Goal: Task Accomplishment & Management: Manage account settings

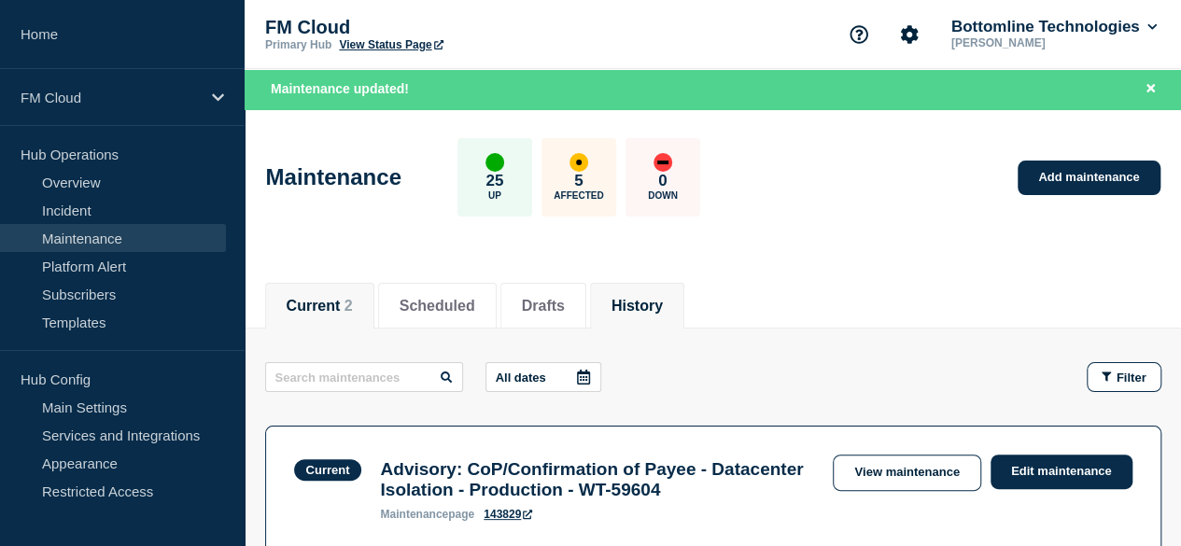
click at [663, 308] on button "History" at bounding box center [637, 306] width 51 height 17
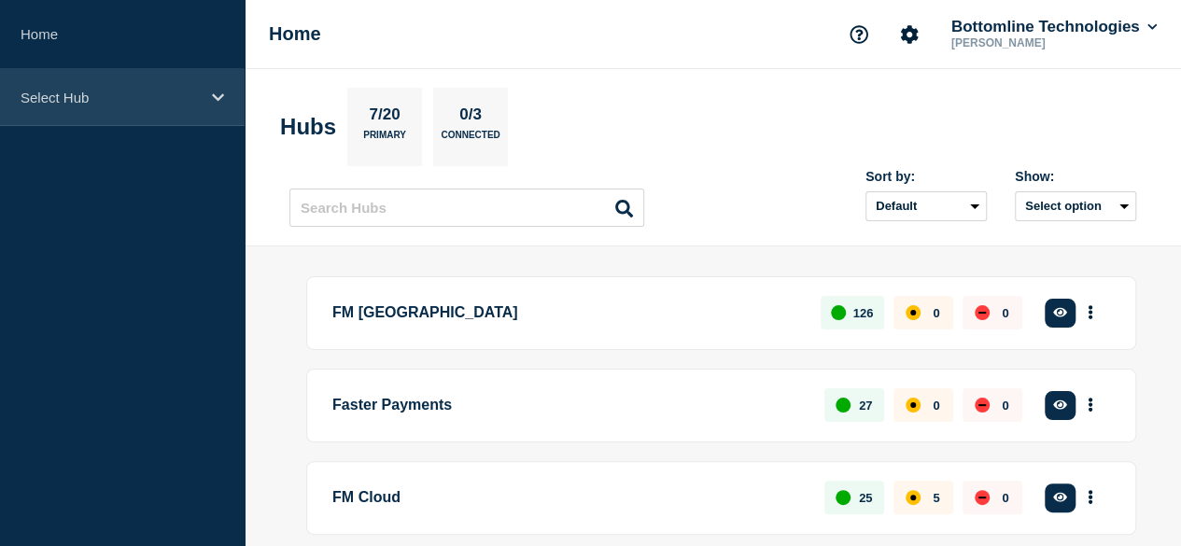
click at [118, 91] on p "Select Hub" at bounding box center [110, 98] width 179 height 16
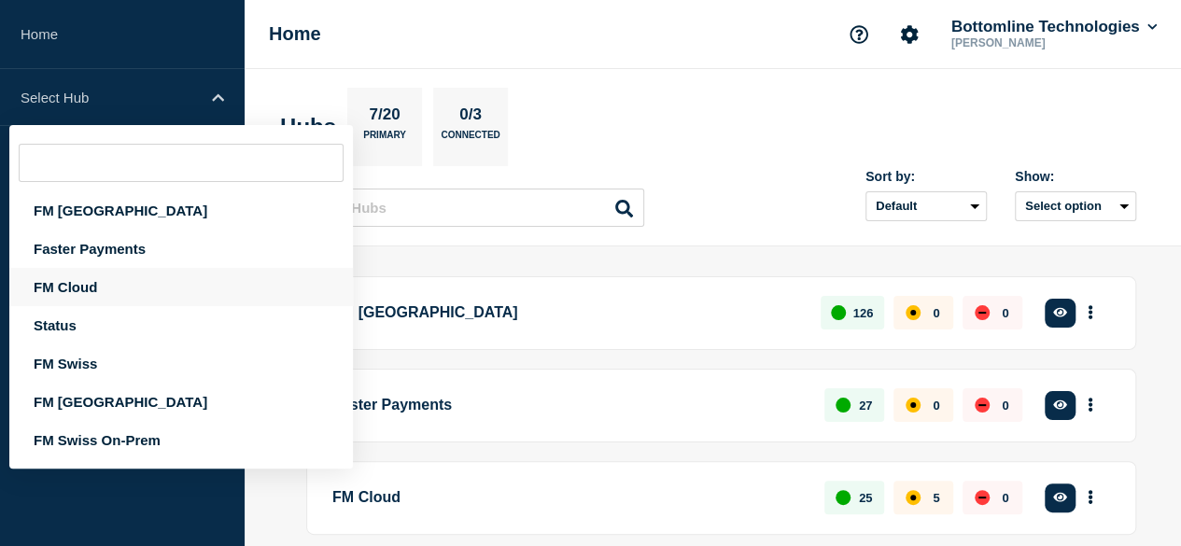
click at [122, 300] on div "FM Cloud" at bounding box center [181, 287] width 344 height 38
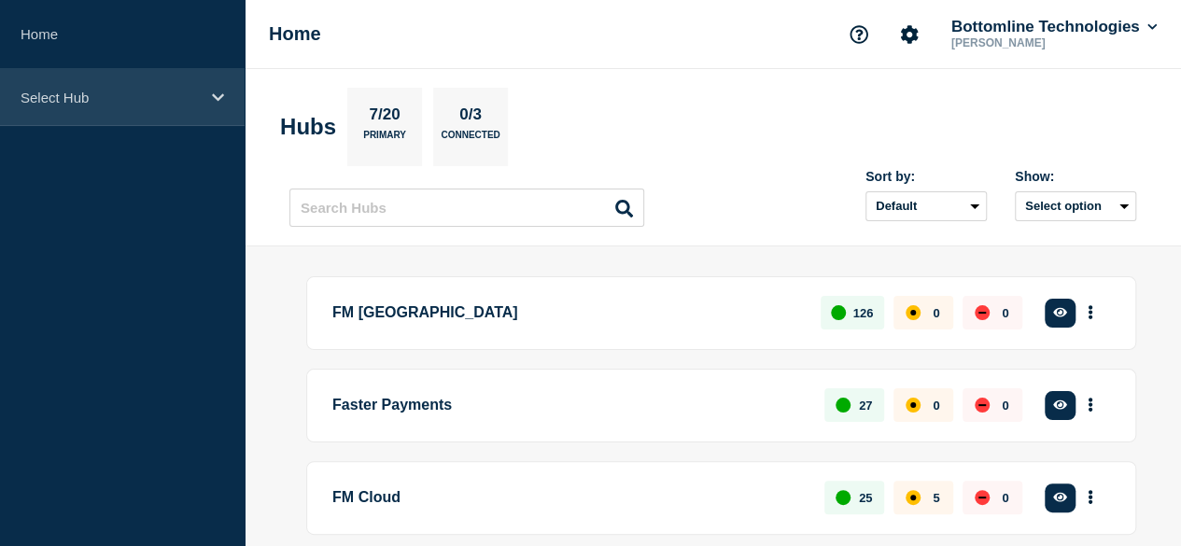
click at [129, 87] on div "Select Hub" at bounding box center [122, 97] width 245 height 57
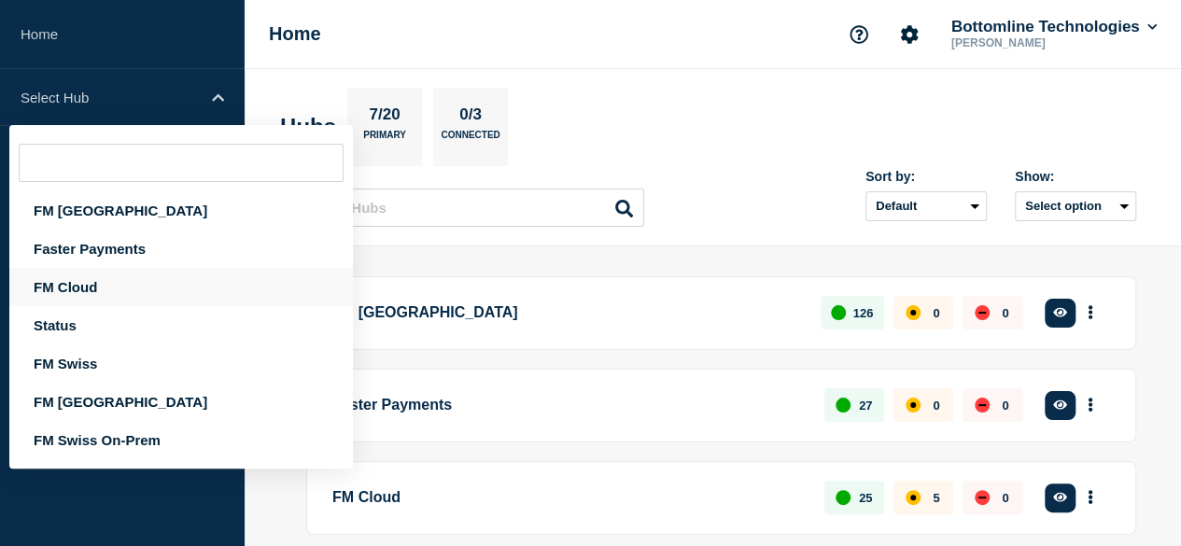
click at [103, 287] on div "FM Cloud" at bounding box center [181, 287] width 344 height 38
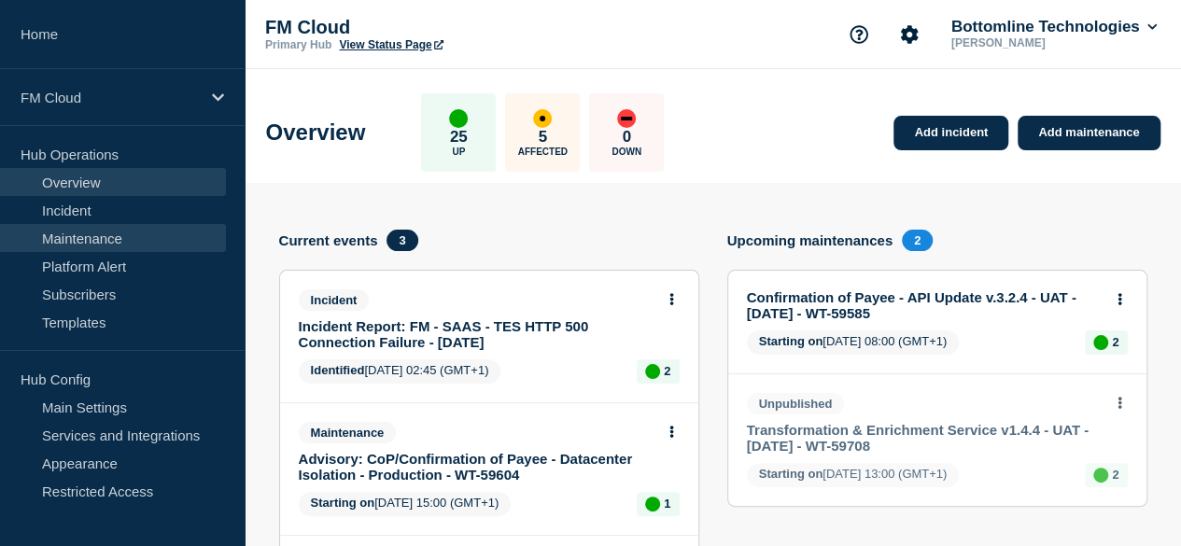
click at [122, 233] on link "Maintenance" at bounding box center [113, 238] width 226 height 28
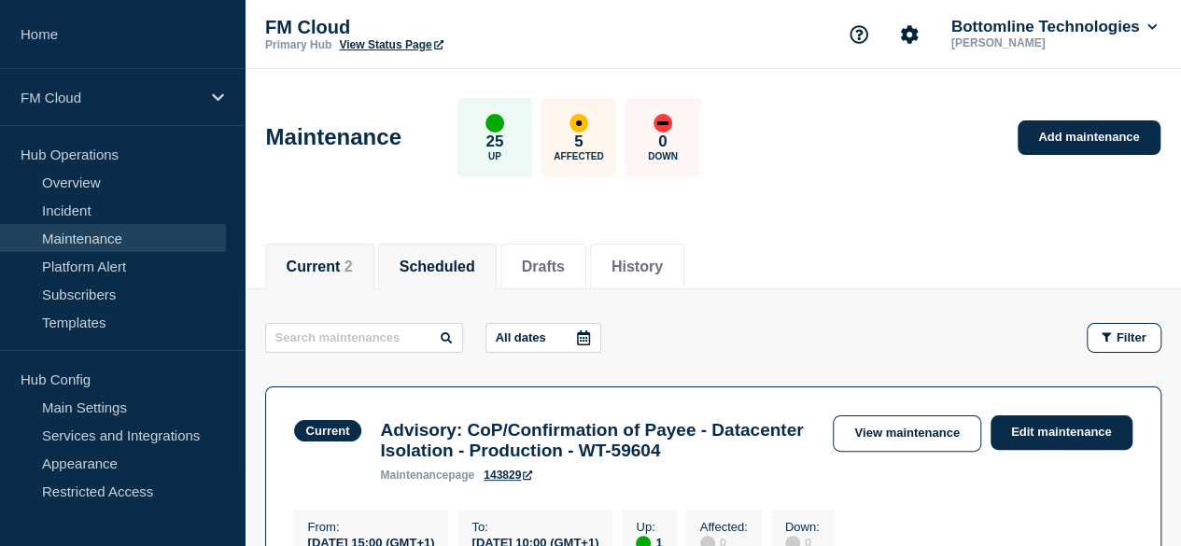
click at [461, 261] on button "Scheduled" at bounding box center [438, 267] width 76 height 17
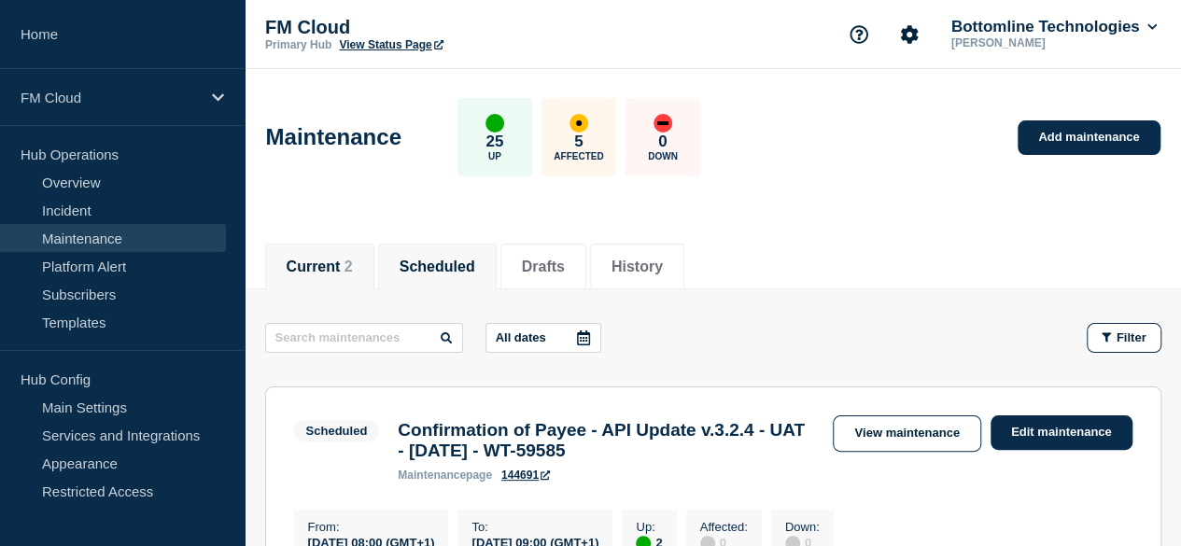
click at [322, 262] on button "Current 2" at bounding box center [320, 267] width 66 height 17
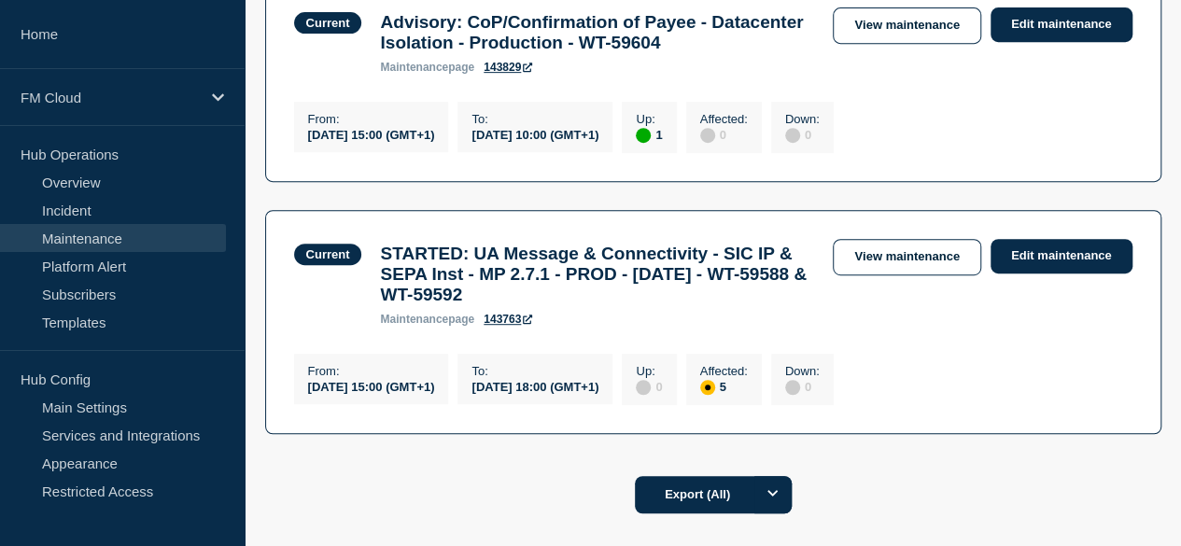
scroll to position [414, 0]
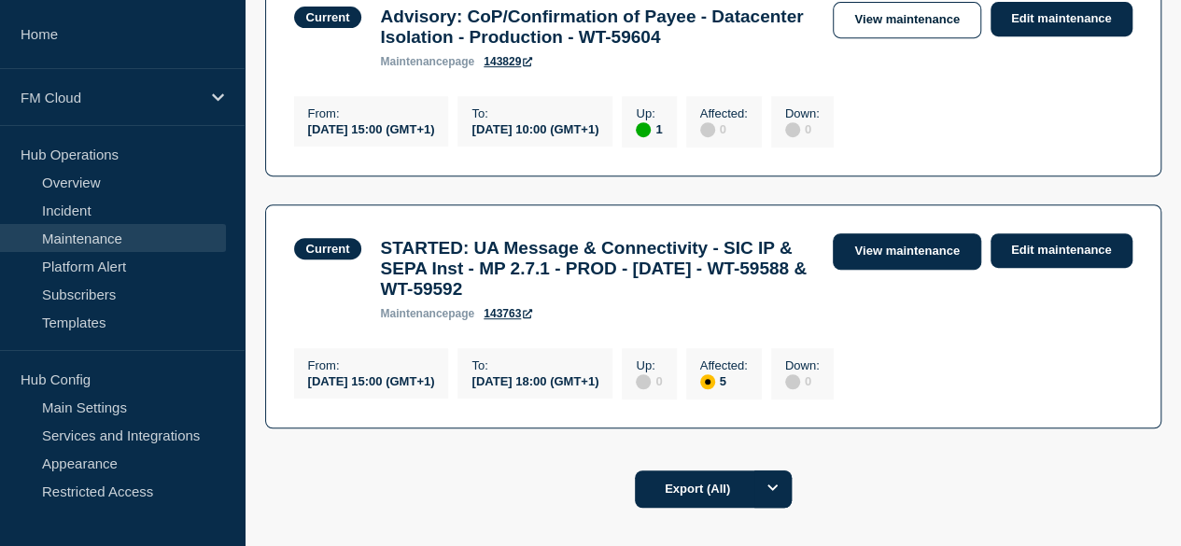
click at [886, 259] on link "View maintenance" at bounding box center [907, 251] width 148 height 36
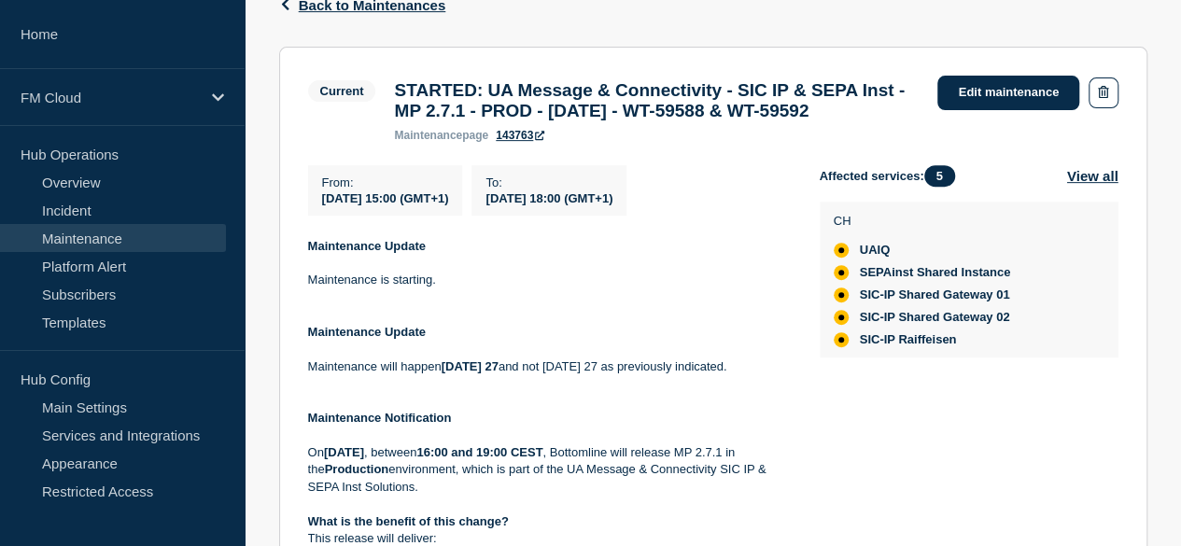
scroll to position [327, 0]
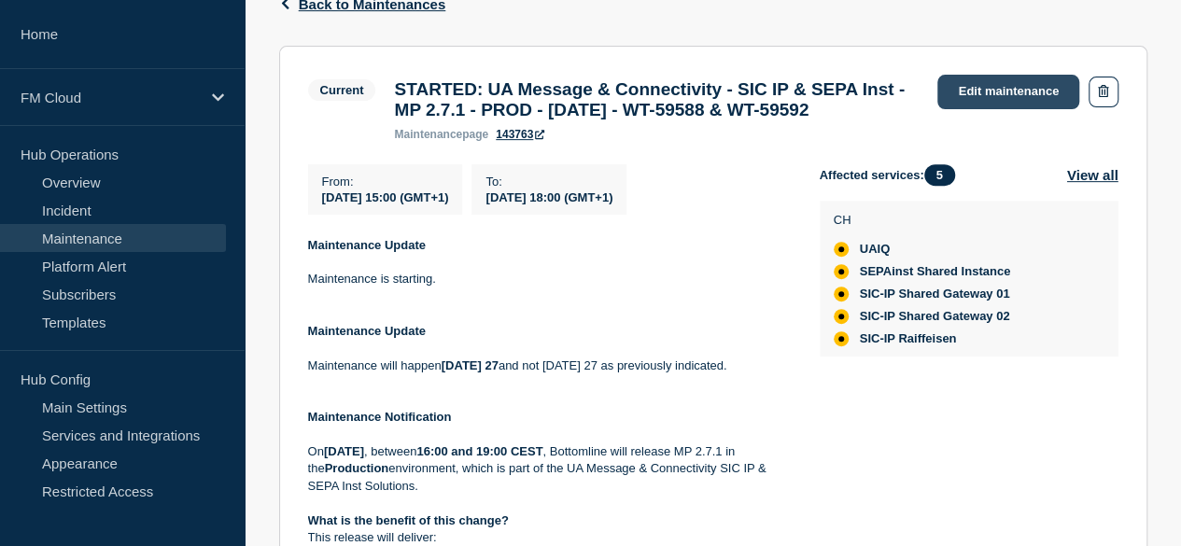
click at [995, 91] on link "Edit maintenance" at bounding box center [1009, 92] width 142 height 35
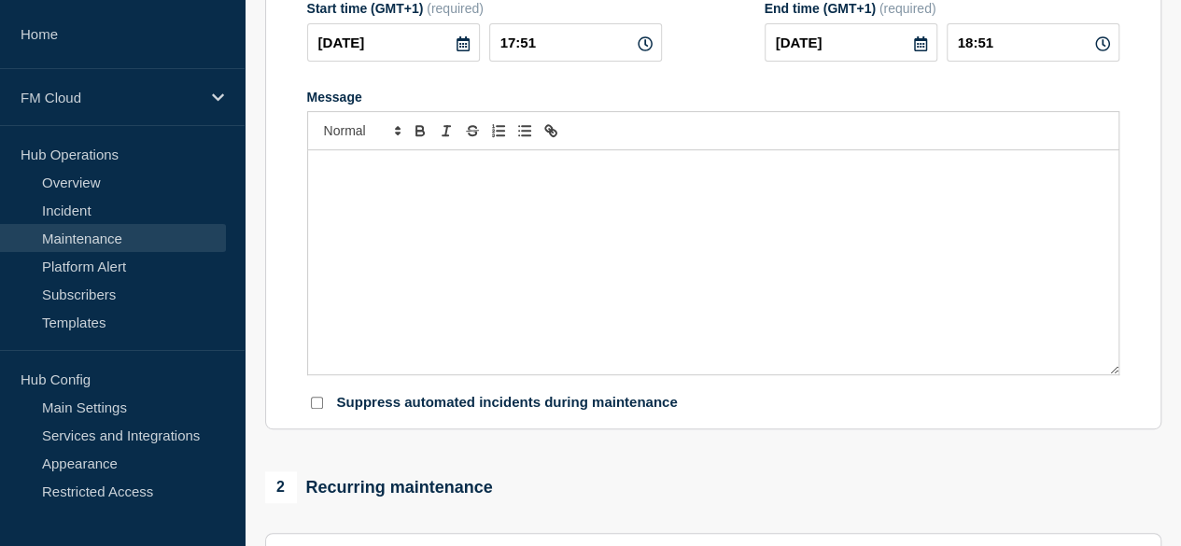
type input "STARTED: UA Message & Connectivity - SIC IP & SEPA Inst - MP 2.7.1 - PROD - [DA…"
type input "15:00"
type input "18:00"
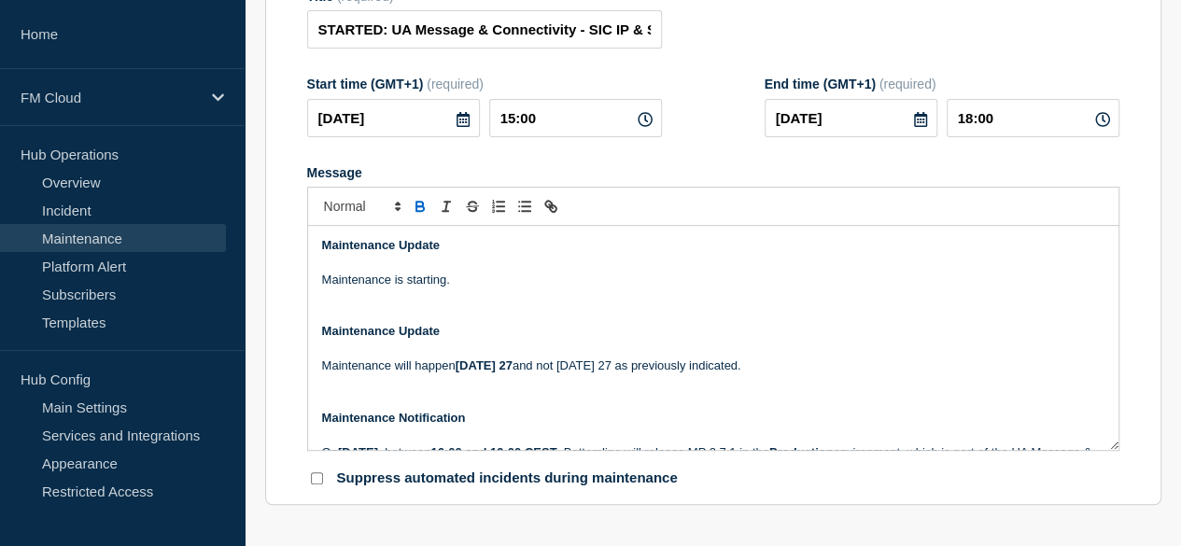
scroll to position [303, 0]
click at [322, 253] on strong "Maintenance Update" at bounding box center [381, 246] width 118 height 14
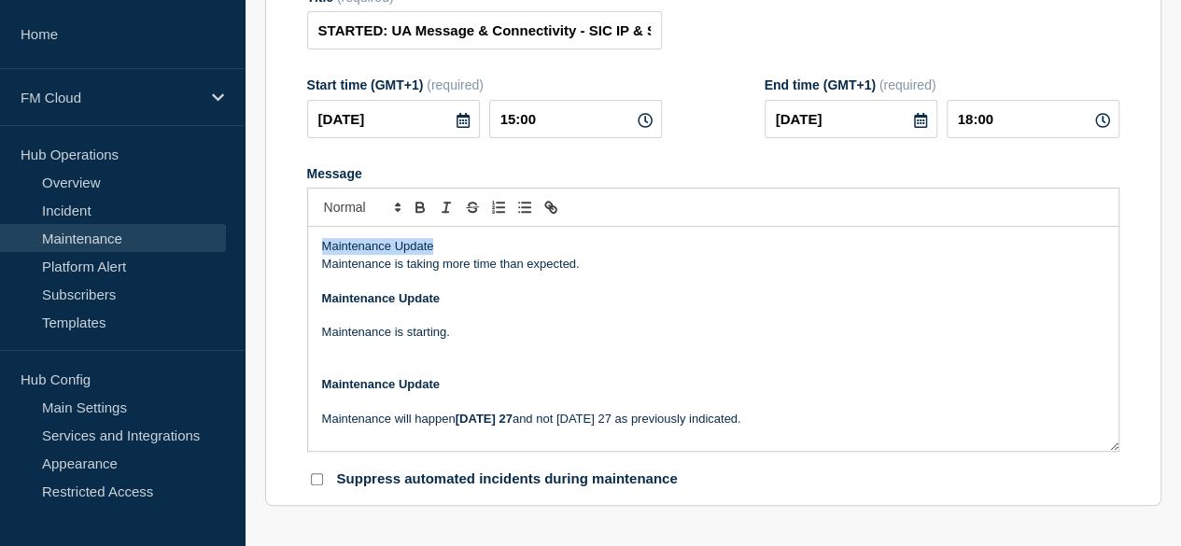
drag, startPoint x: 445, startPoint y: 258, endPoint x: 299, endPoint y: 257, distance: 146.6
click at [299, 257] on section "Title (required) STARTED: UA Message & Connectivity - SIC IP & SEPA Inst - MP 2…" at bounding box center [713, 239] width 896 height 535
click at [533, 255] on p "Maintenance Update" at bounding box center [713, 246] width 783 height 17
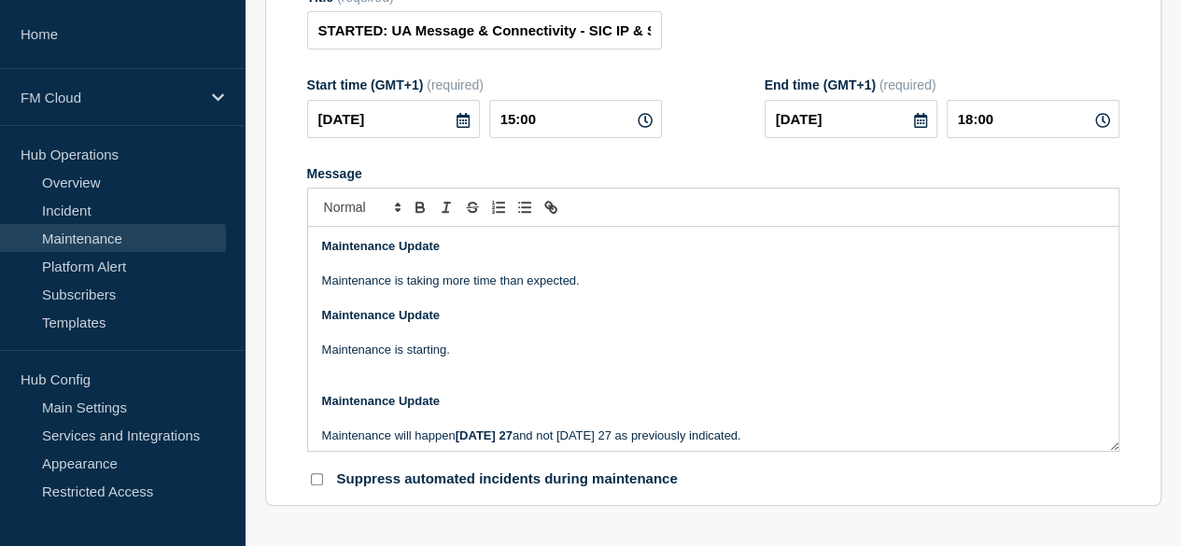
click at [420, 341] on p "Message" at bounding box center [713, 332] width 783 height 17
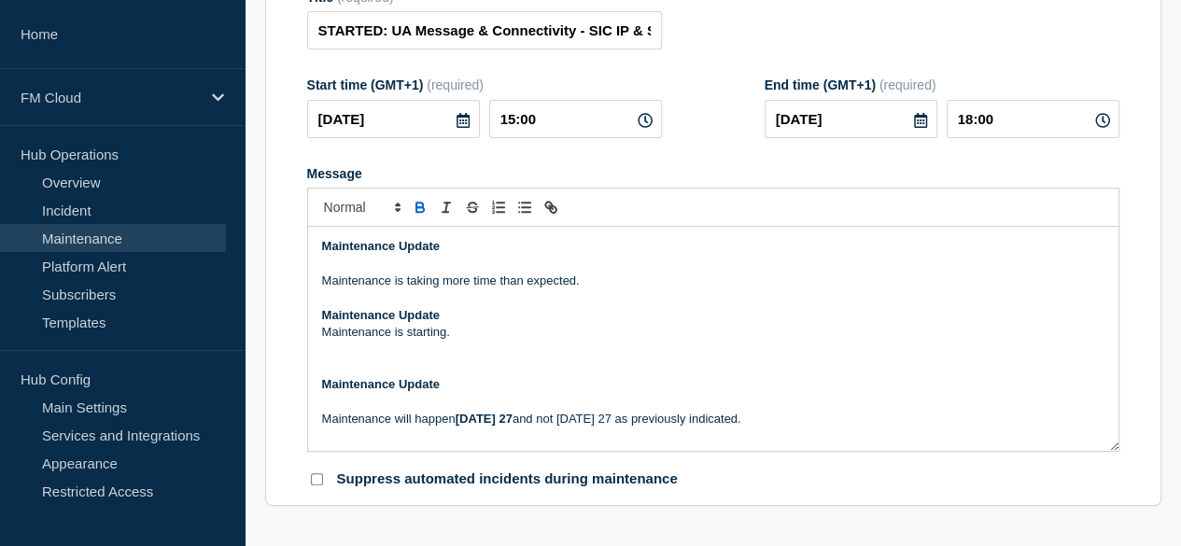
click at [379, 410] on p "Message" at bounding box center [713, 401] width 783 height 17
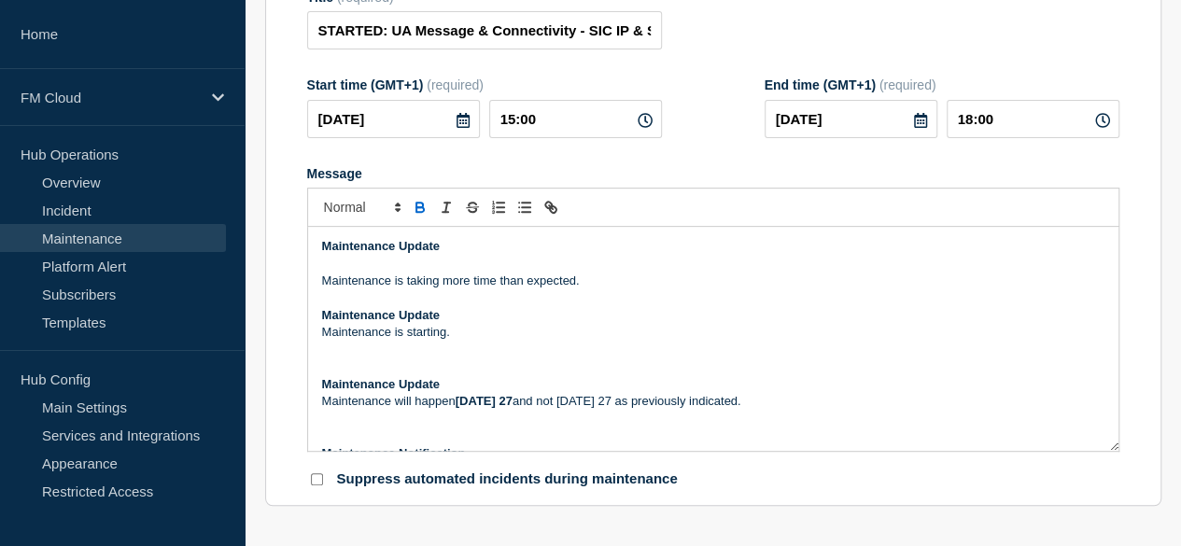
click at [359, 272] on p "Message" at bounding box center [713, 264] width 783 height 17
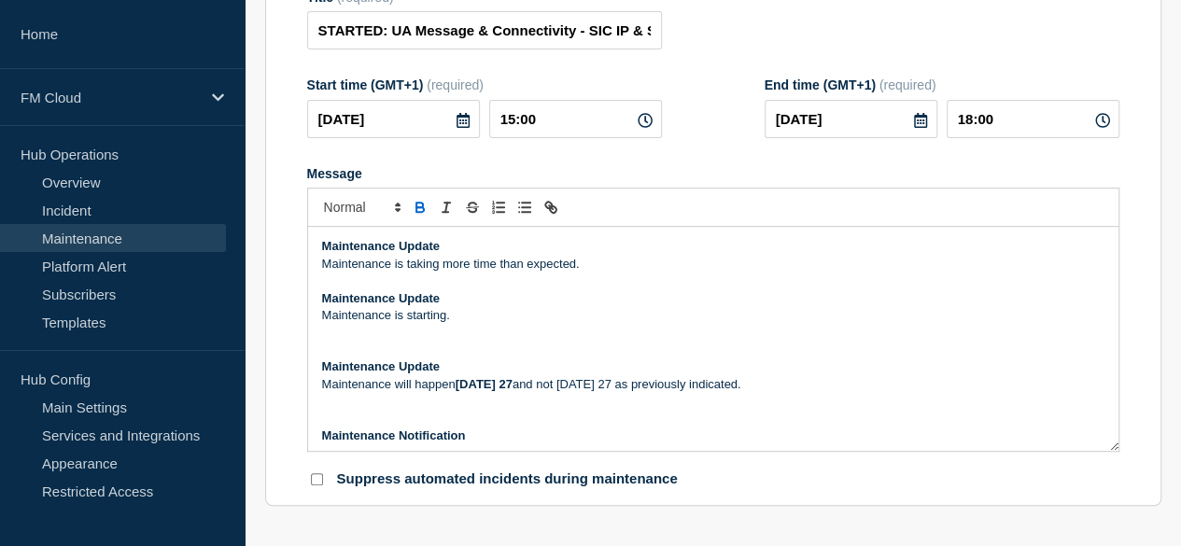
click at [358, 341] on p "Message" at bounding box center [713, 332] width 783 height 17
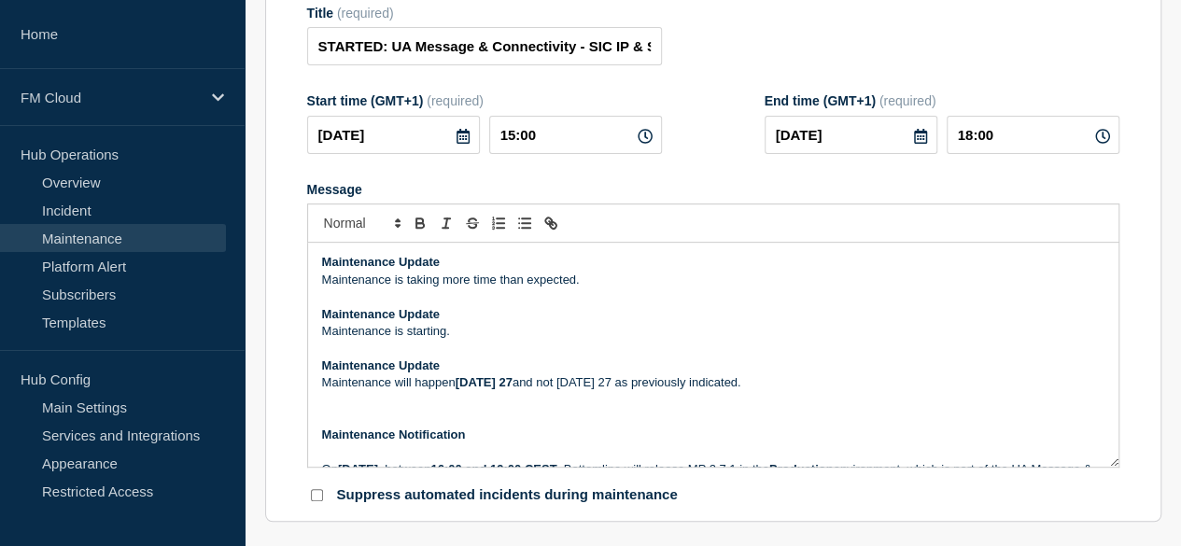
scroll to position [272, 0]
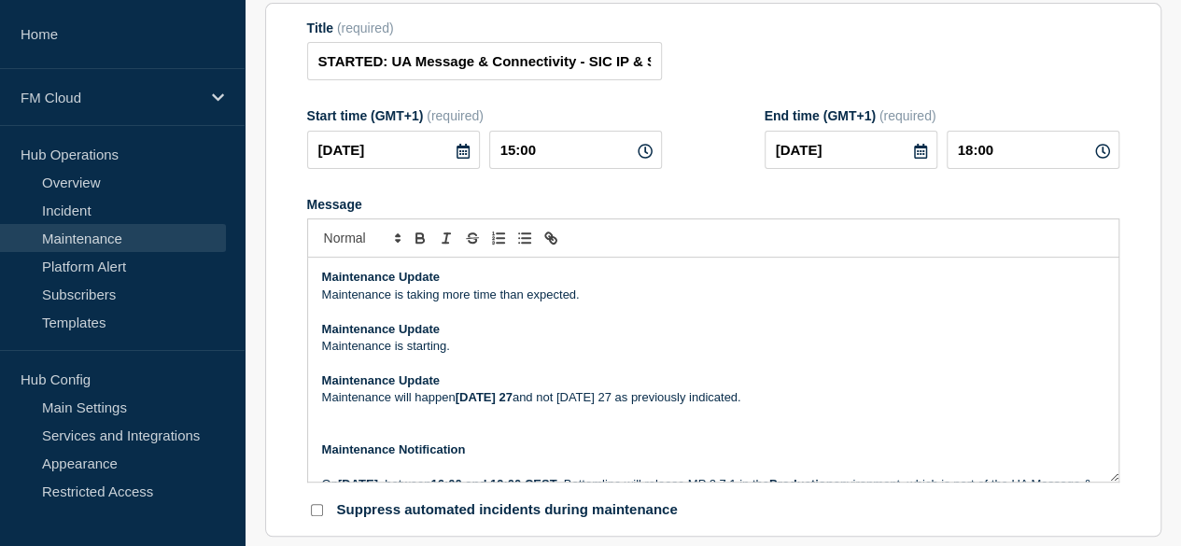
click at [586, 304] on p "Maintenance is taking more time than expected." at bounding box center [713, 295] width 783 height 17
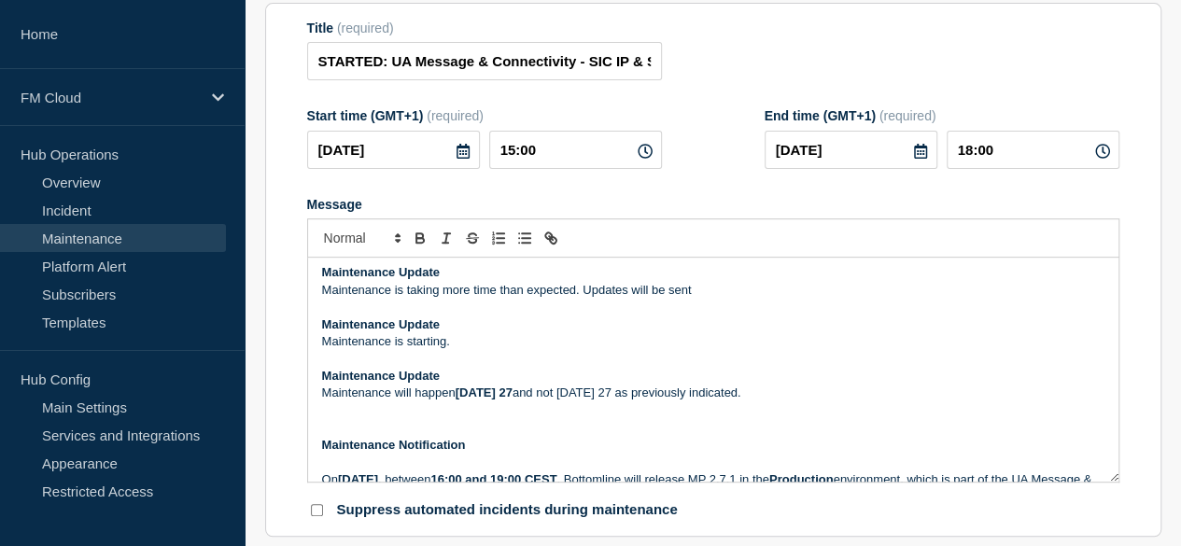
scroll to position [0, 0]
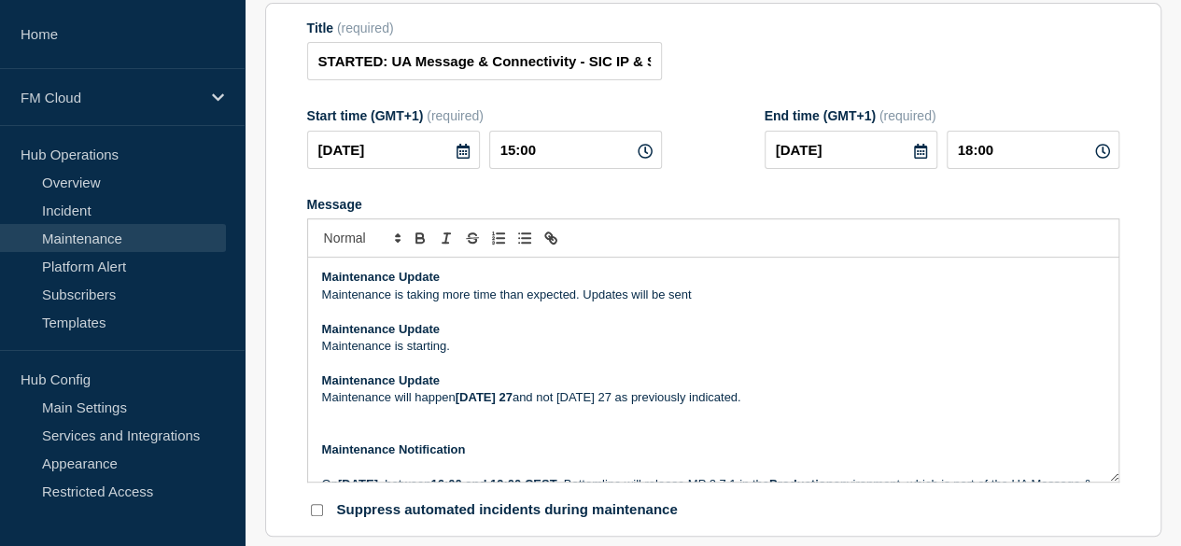
click at [707, 304] on p "Maintenance is taking more time than expected. Updates will be sent" at bounding box center [713, 295] width 783 height 17
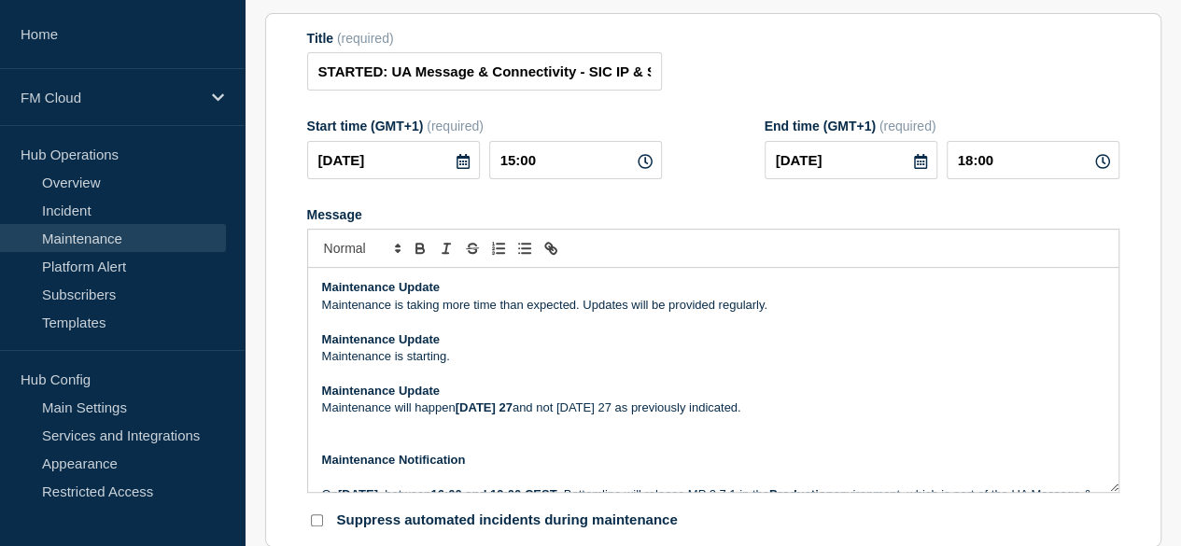
scroll to position [261, 0]
click at [779, 315] on p "Maintenance is taking more time than expected. Updates will be provided regular…" at bounding box center [713, 306] width 783 height 17
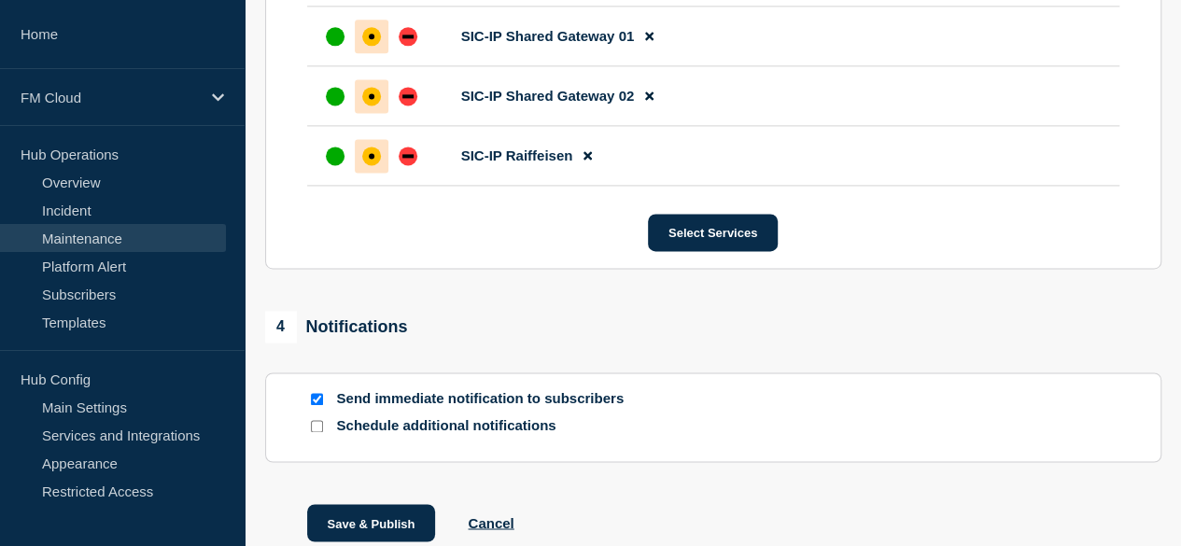
scroll to position [1388, 0]
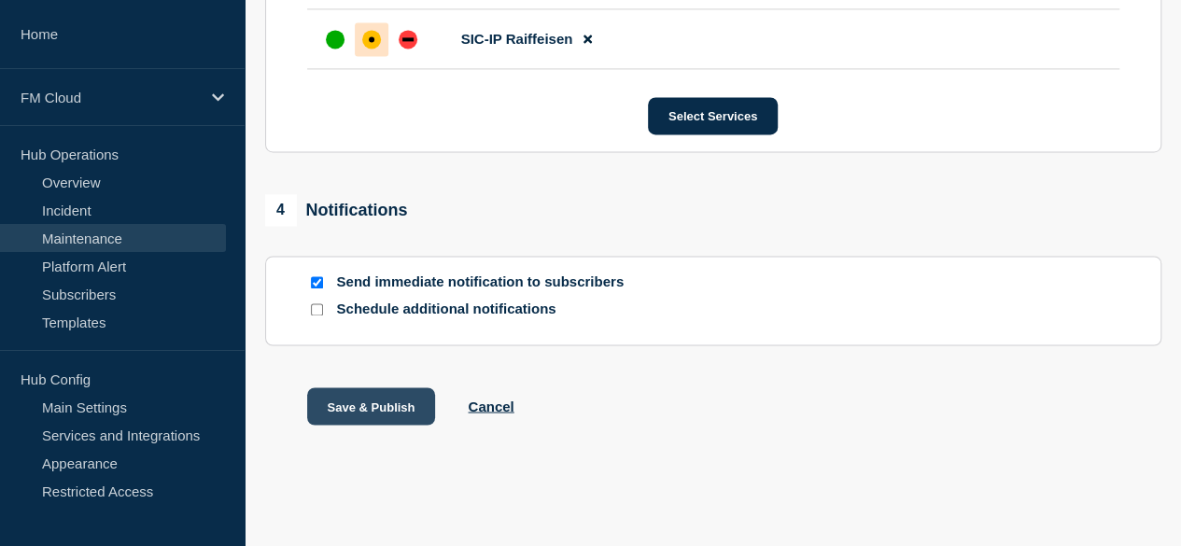
click at [366, 405] on button "Save & Publish" at bounding box center [371, 406] width 129 height 37
